Goal: Check status: Check status

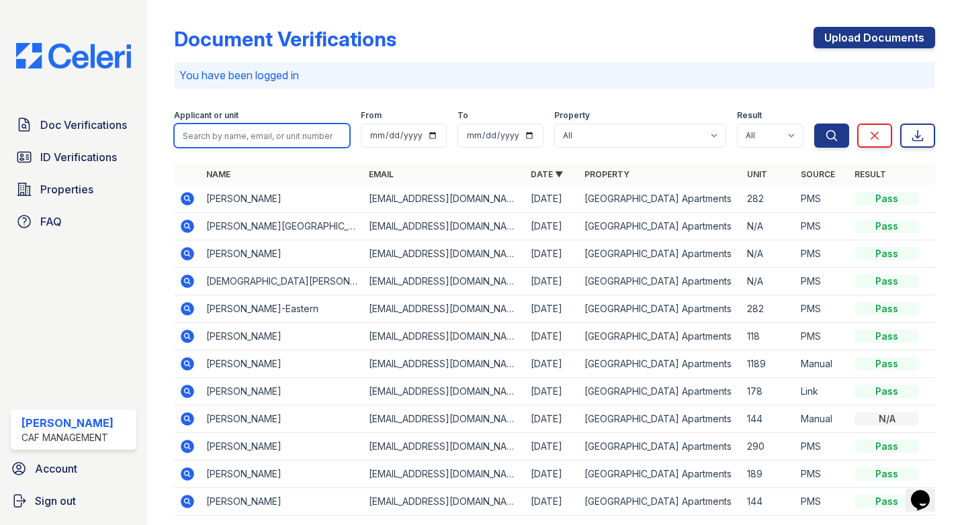
click at [321, 129] on input "search" at bounding box center [262, 136] width 176 height 24
click at [234, 398] on td "Priscila Lopez" at bounding box center [282, 392] width 163 height 28
click at [186, 388] on icon at bounding box center [187, 391] width 16 height 16
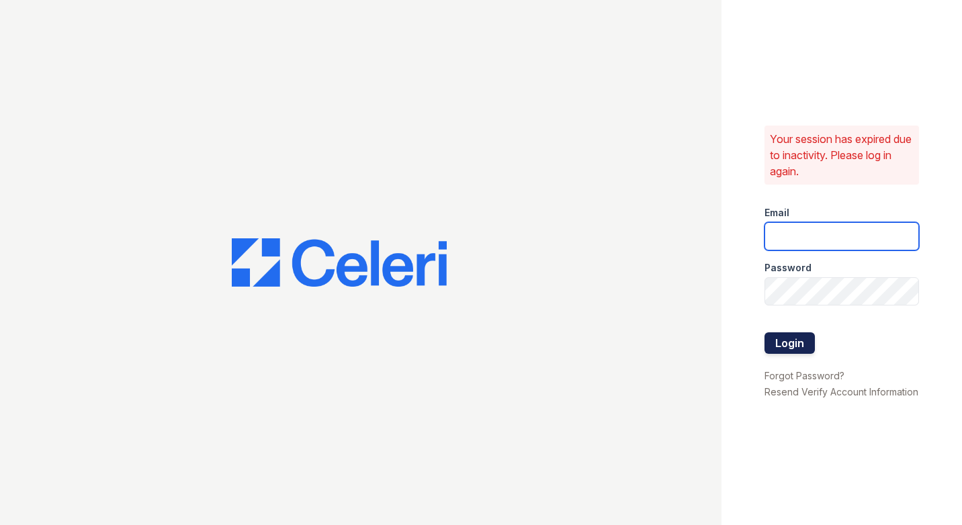
type input "[DOMAIN_NAME][EMAIL_ADDRESS][DOMAIN_NAME]"
click at [785, 344] on button "Login" at bounding box center [789, 342] width 50 height 21
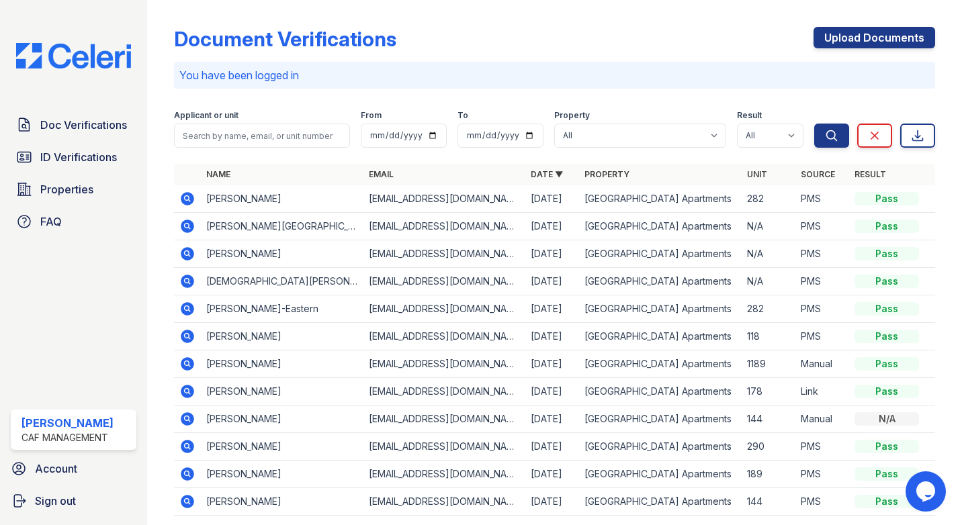
click at [185, 389] on icon at bounding box center [187, 391] width 16 height 16
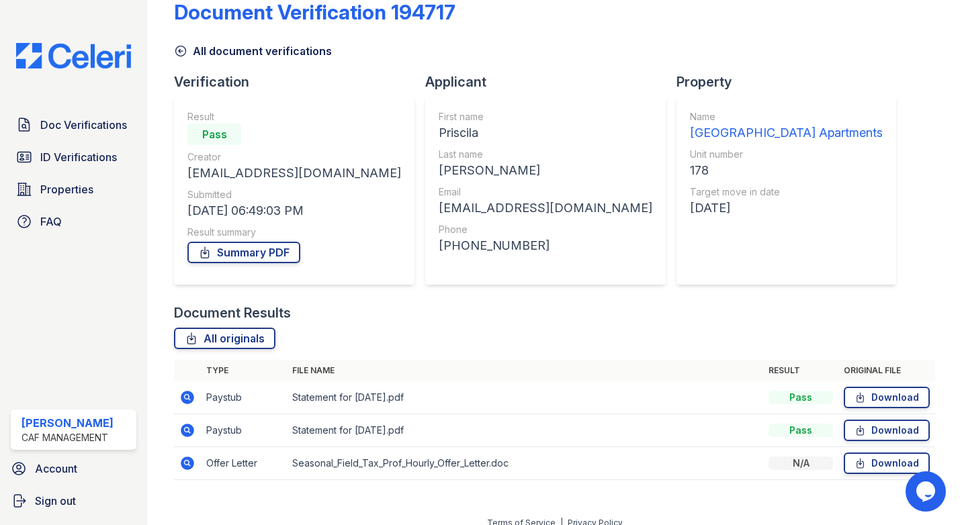
scroll to position [41, 0]
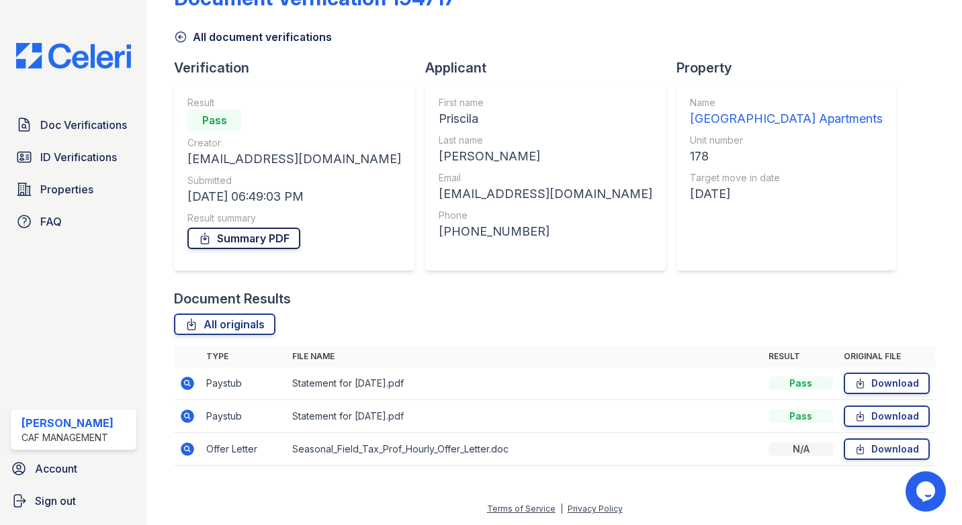
click at [265, 229] on link "Summary PDF" at bounding box center [243, 238] width 113 height 21
click at [96, 146] on link "ID Verifications" at bounding box center [74, 157] width 126 height 27
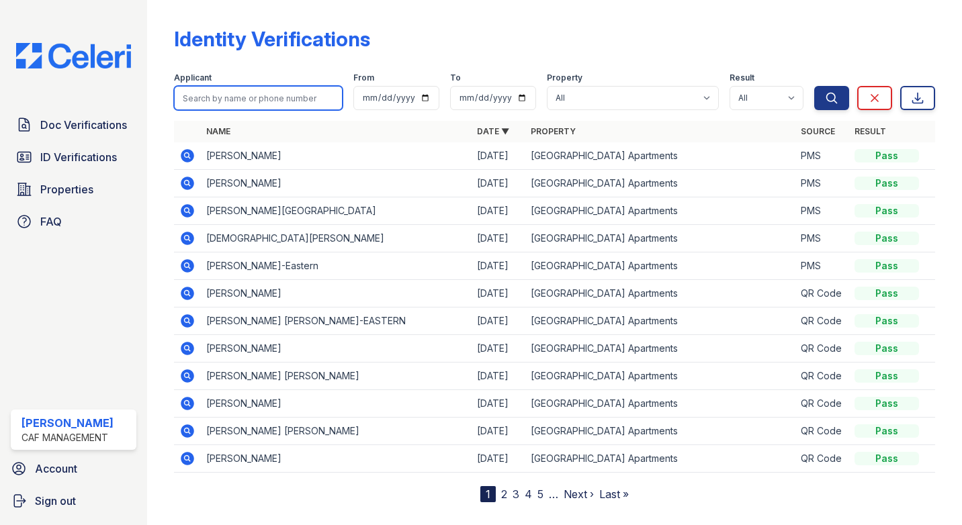
click at [283, 100] on input "search" at bounding box center [258, 98] width 169 height 24
type input "priscila"
click at [814, 86] on button "Search" at bounding box center [831, 98] width 35 height 24
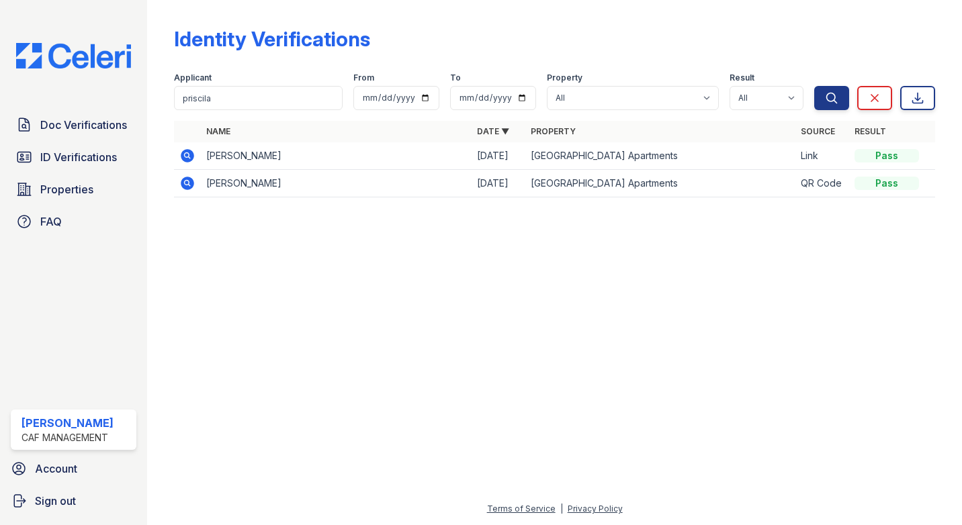
click at [188, 153] on icon at bounding box center [187, 156] width 16 height 16
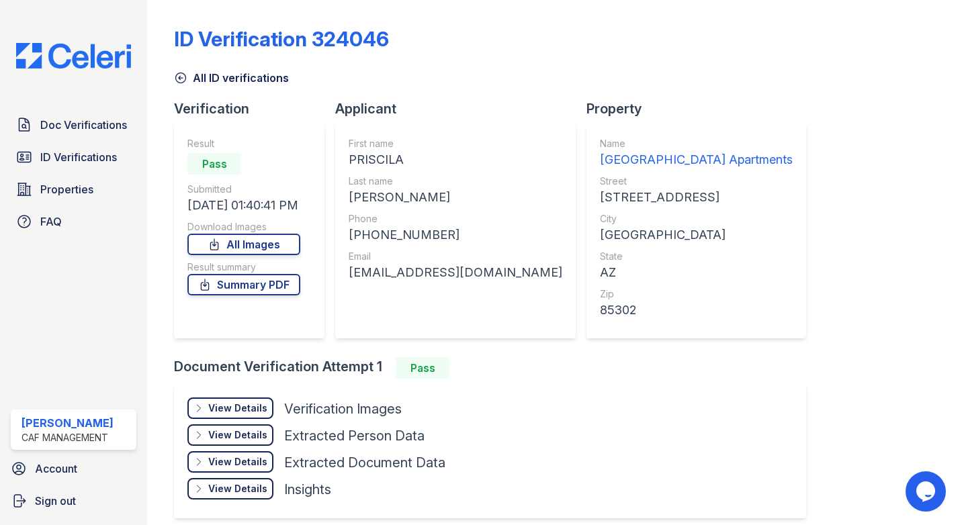
scroll to position [58, 0]
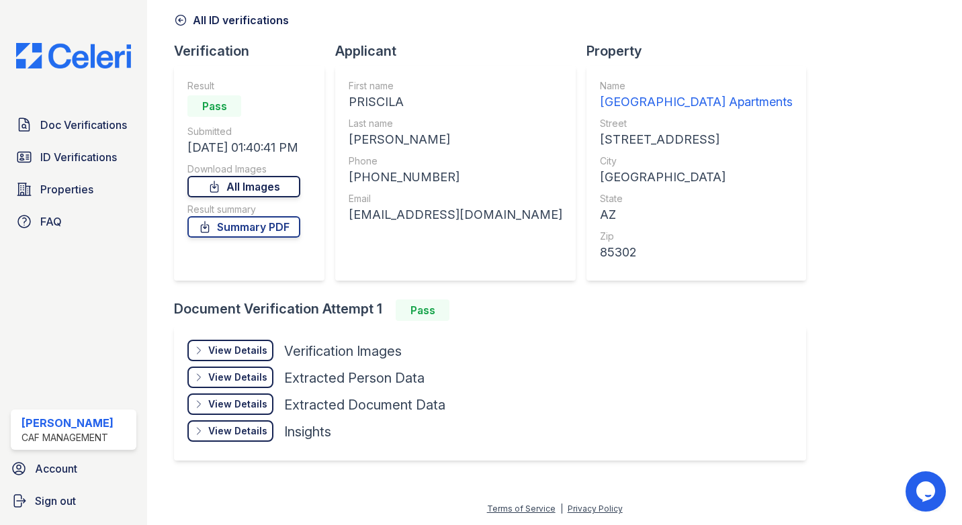
click at [279, 189] on link "All Images" at bounding box center [243, 186] width 113 height 21
click at [236, 221] on link "Summary PDF" at bounding box center [243, 226] width 113 height 21
